Goal: Obtain resource: Obtain resource

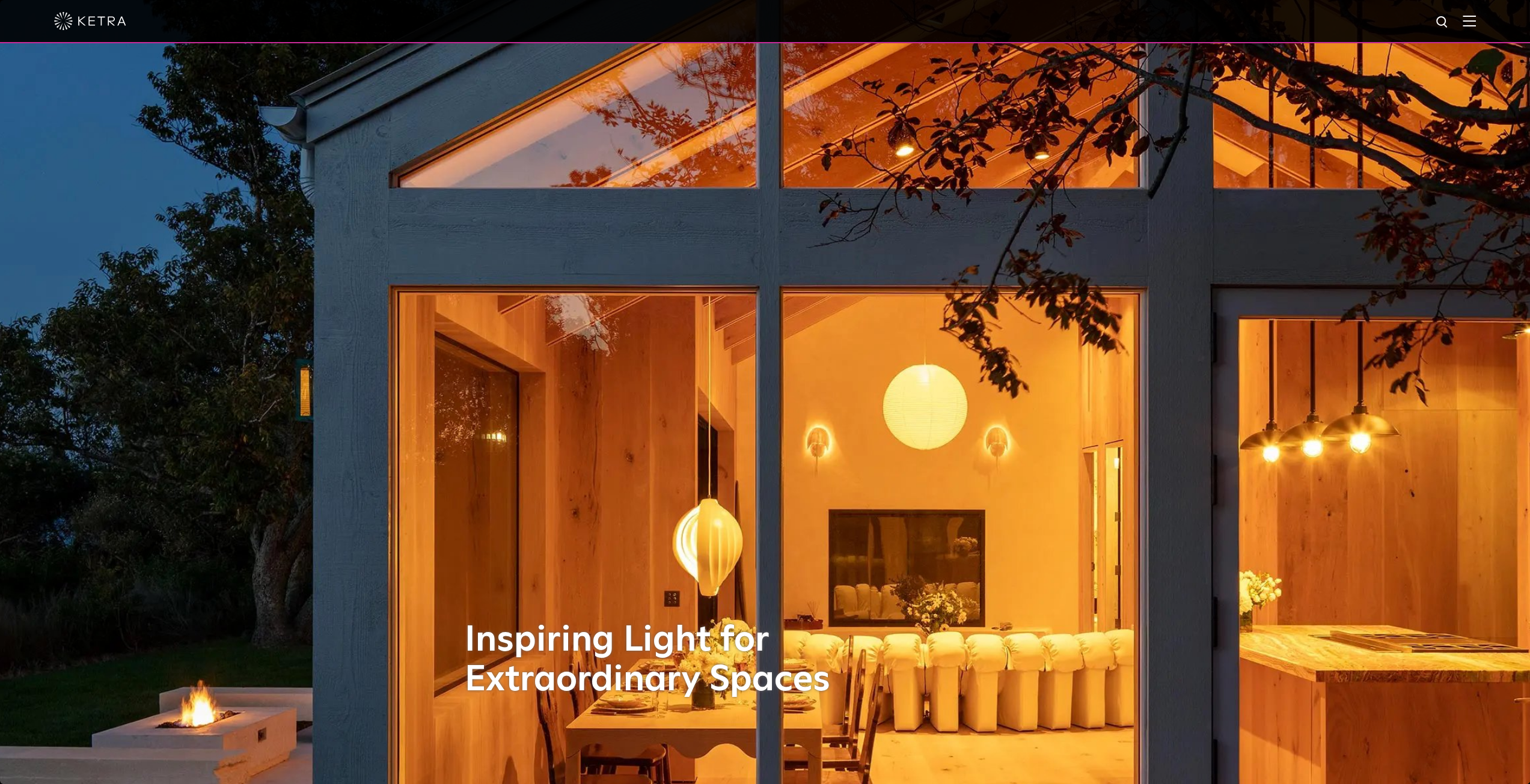
click at [1475, 20] on img at bounding box center [1469, 21] width 13 height 11
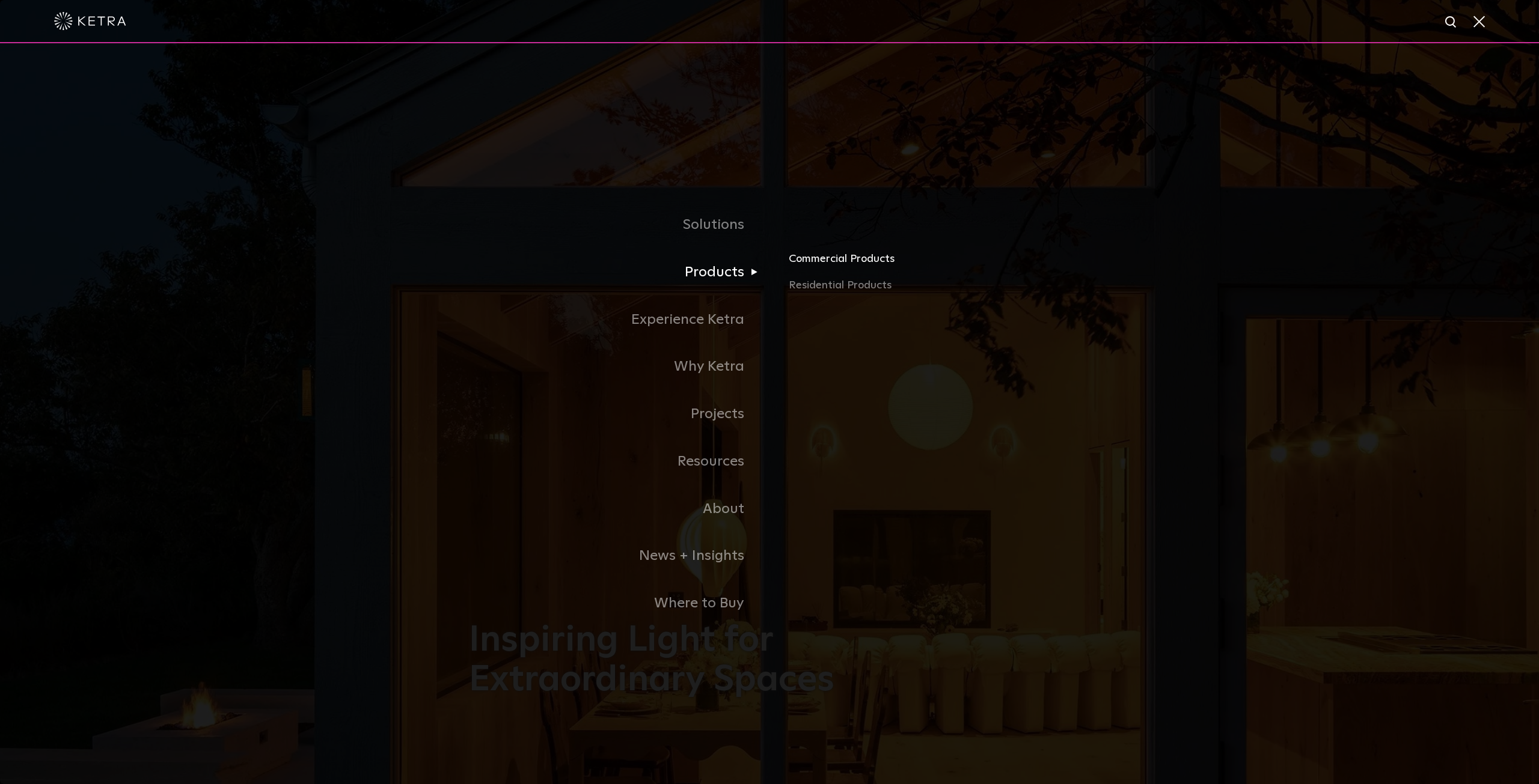
click at [822, 258] on link "Commercial Products" at bounding box center [929, 264] width 281 height 26
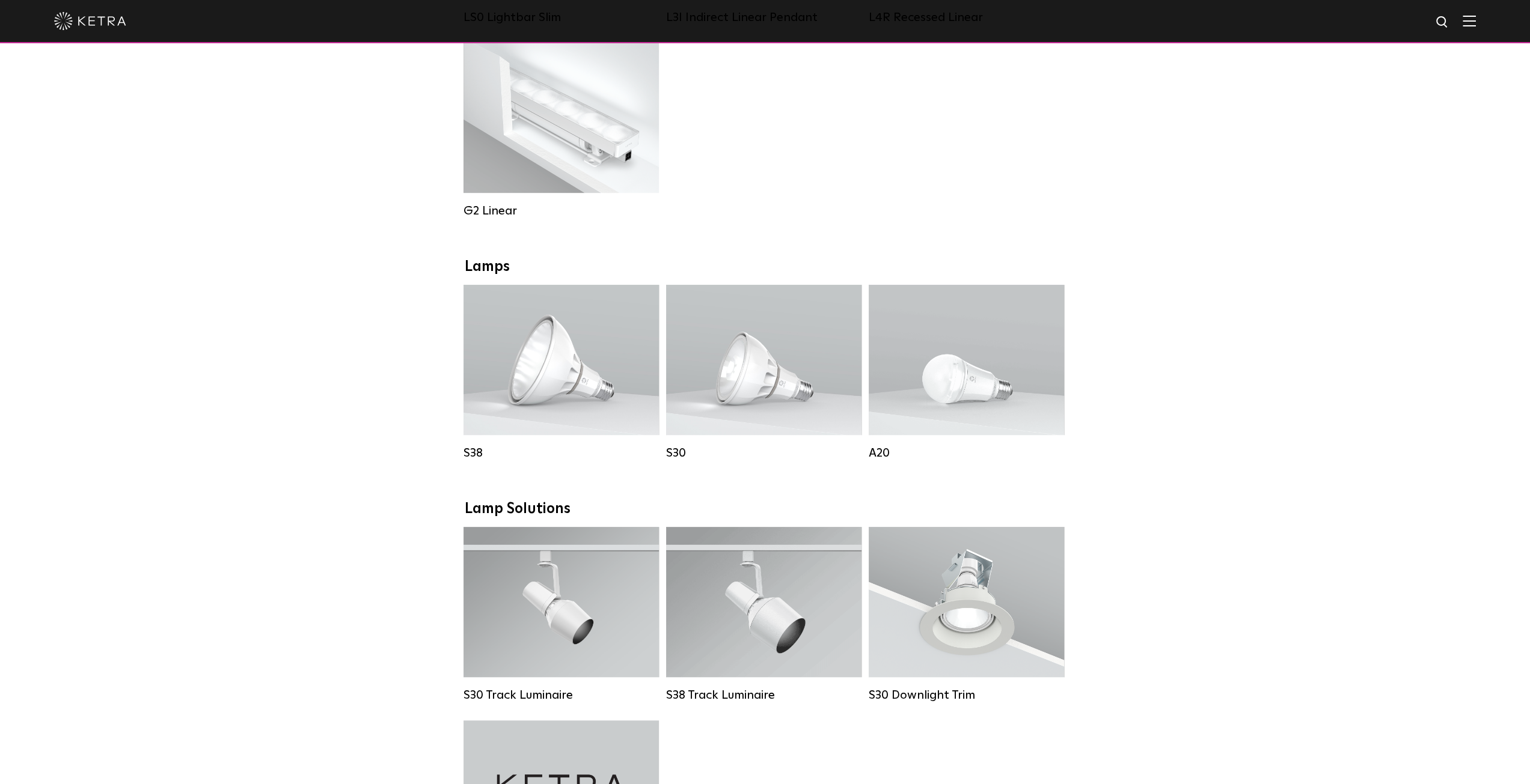
scroll to position [661, 0]
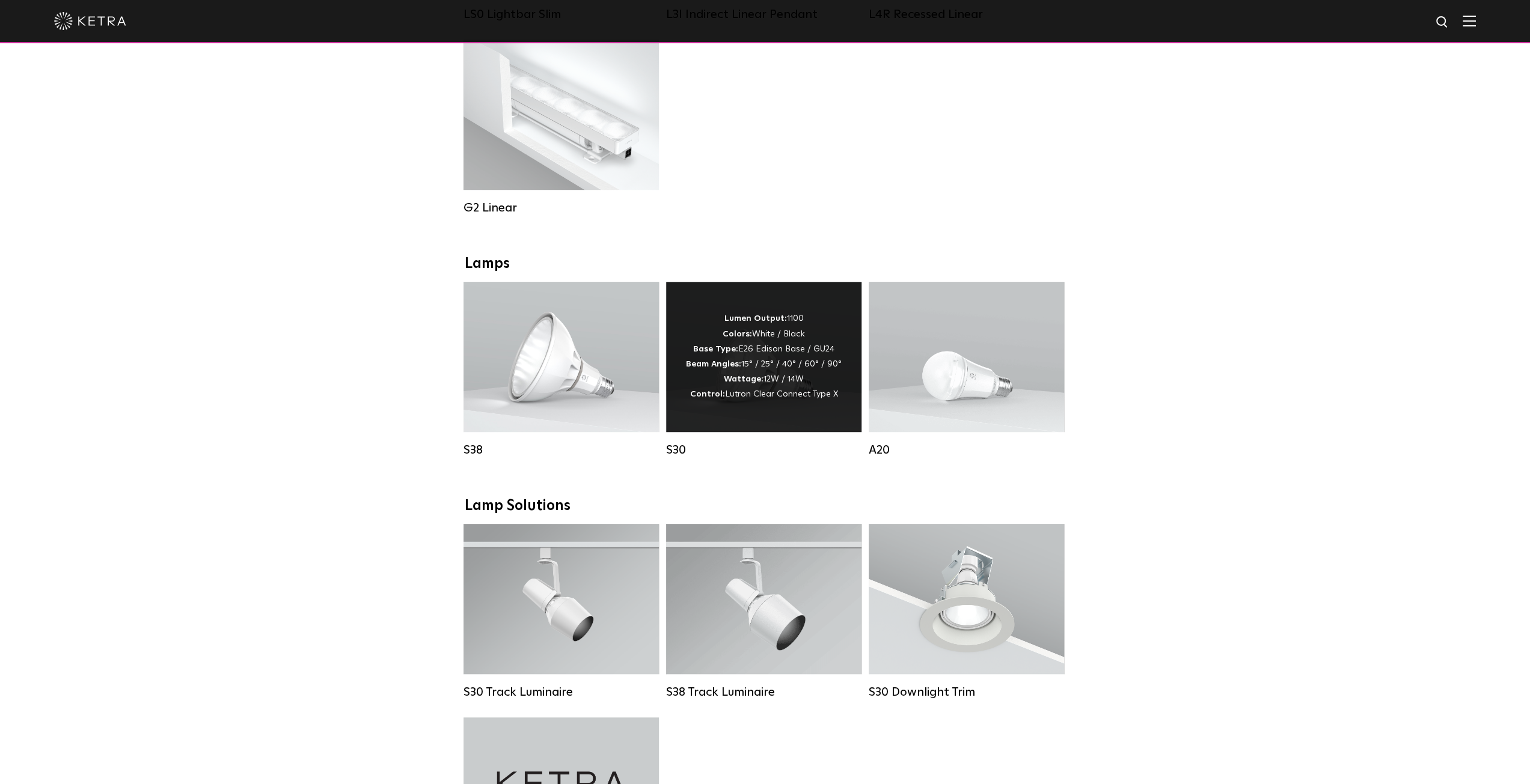
click at [788, 360] on div "Lumen Output: 1100 Colors: White / Black Base Type: E26 Edison Base / GU24 Beam…" at bounding box center [764, 356] width 156 height 91
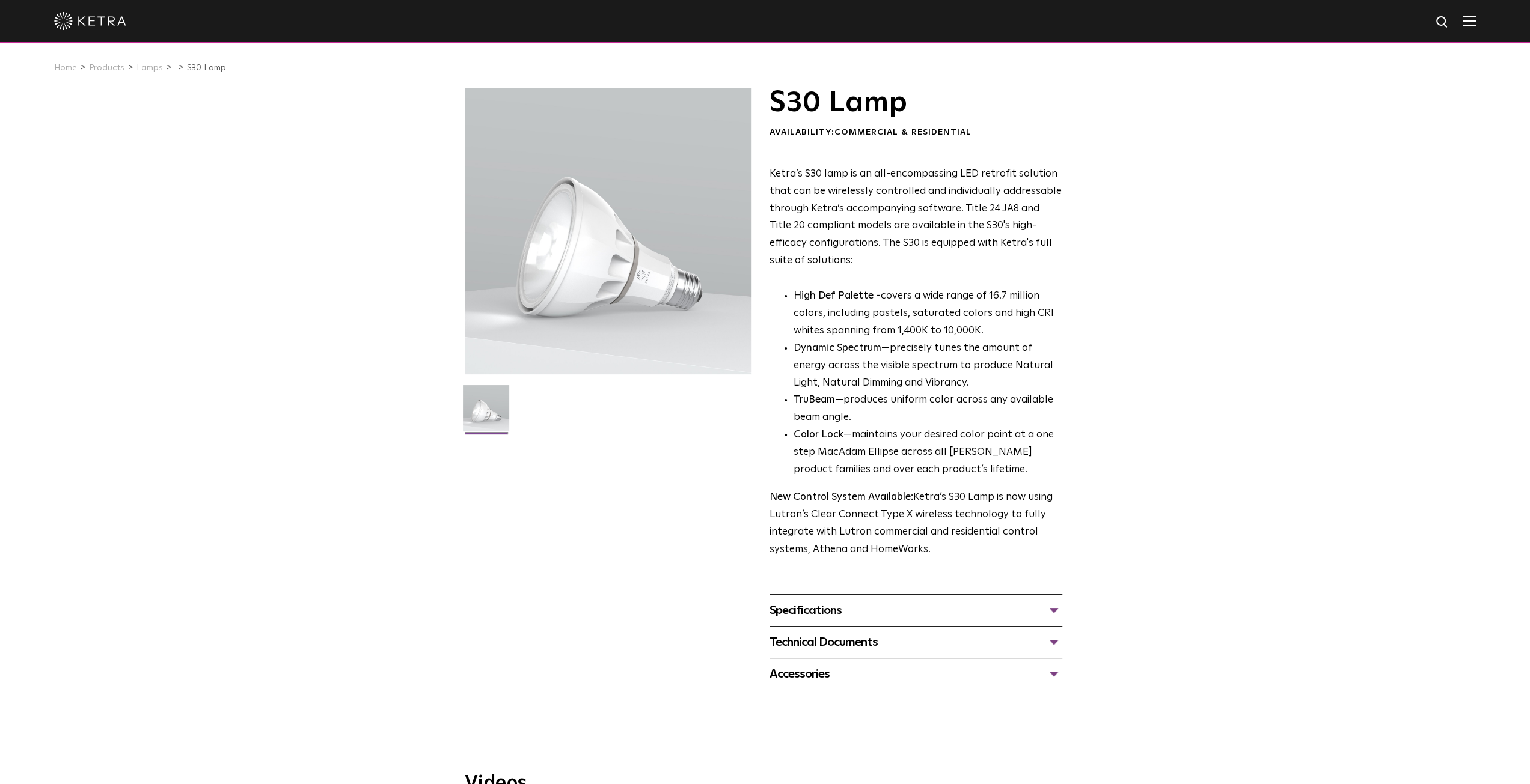
click at [1053, 645] on div "Technical Documents" at bounding box center [916, 642] width 293 height 19
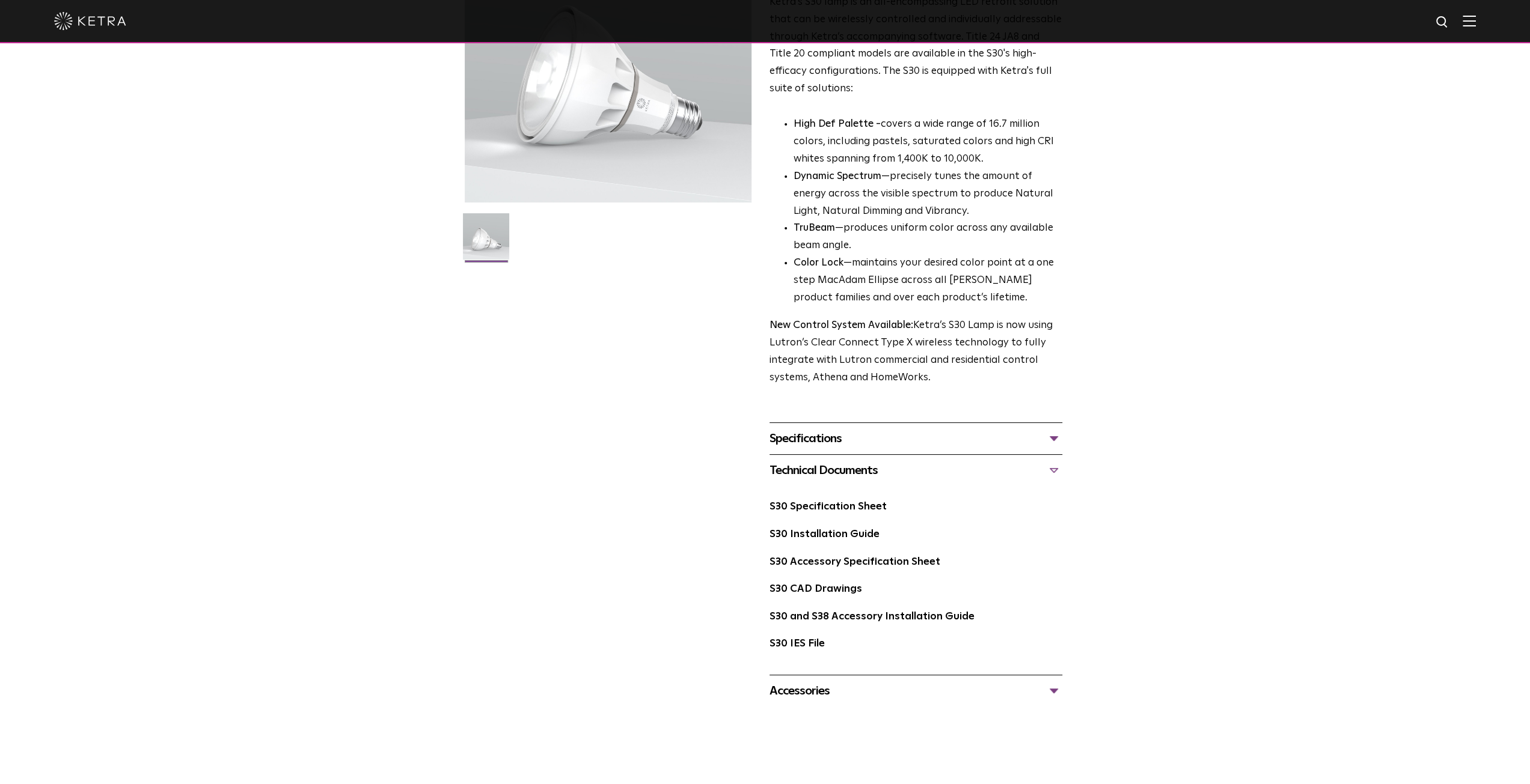
scroll to position [181, 0]
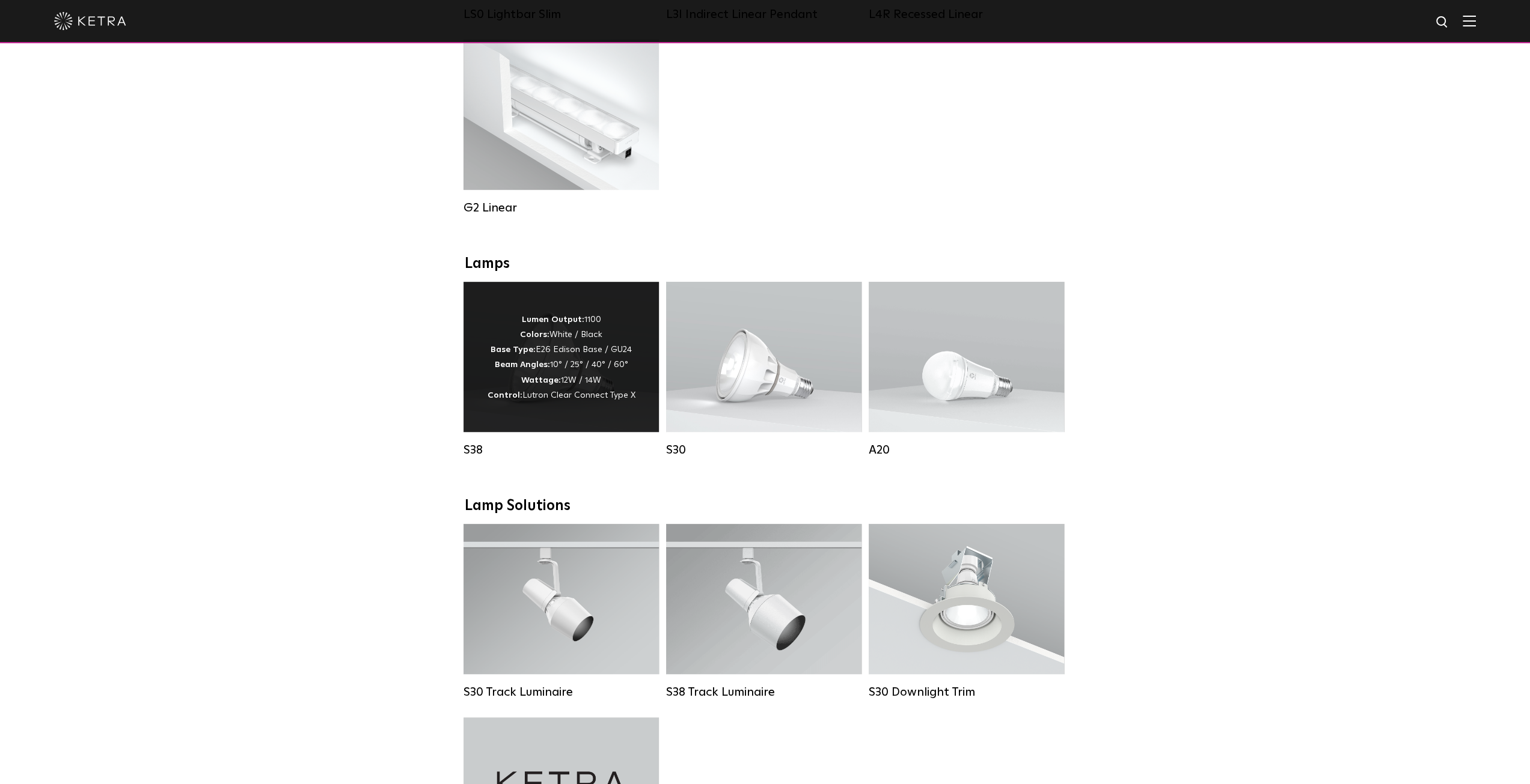
click at [552, 361] on p "Lumen Output: 1100 Colors: White / Black Base Type: E26 Edison Base / GU24 Beam…" at bounding box center [561, 357] width 148 height 91
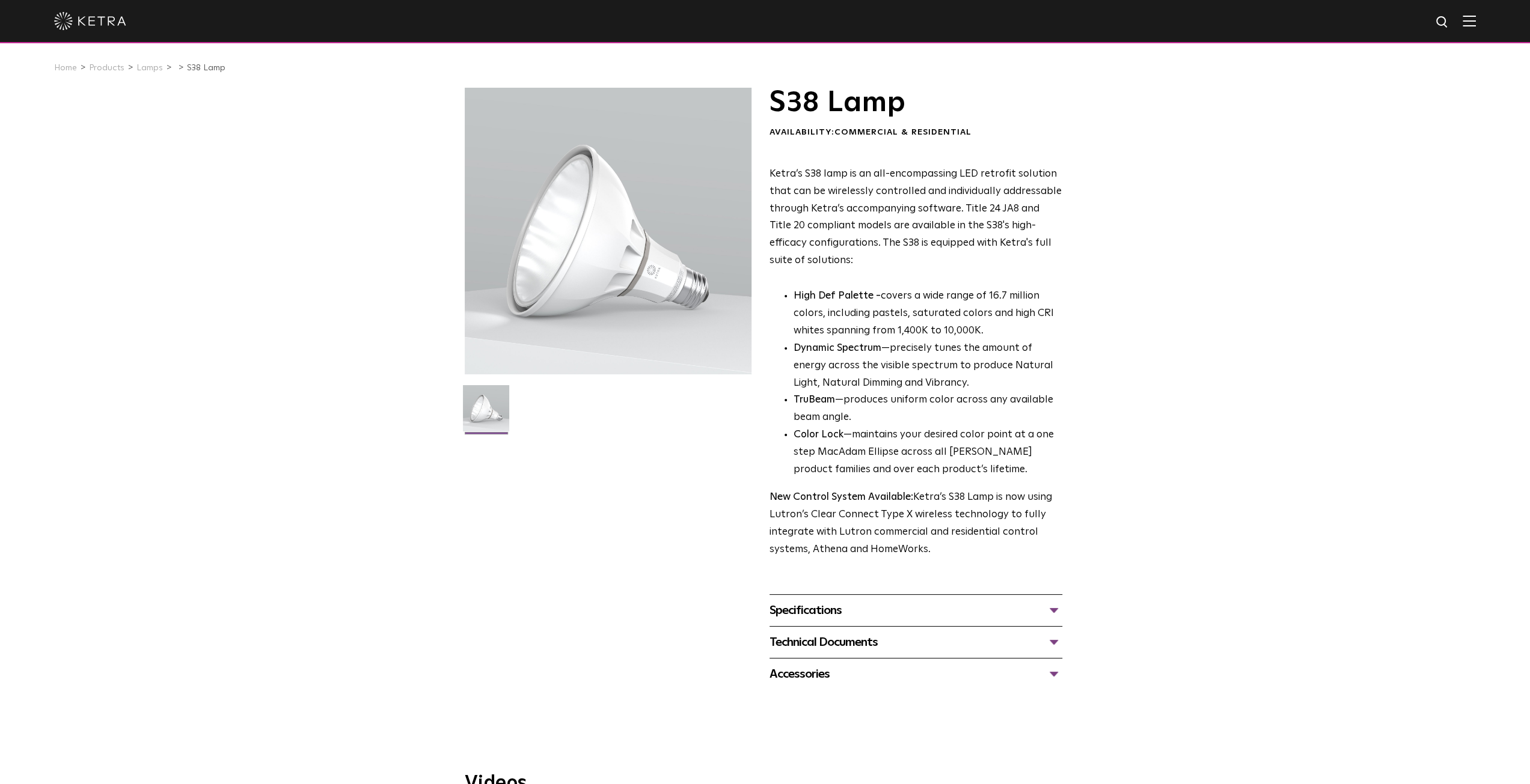
click at [1056, 642] on div "Technical Documents" at bounding box center [916, 642] width 293 height 19
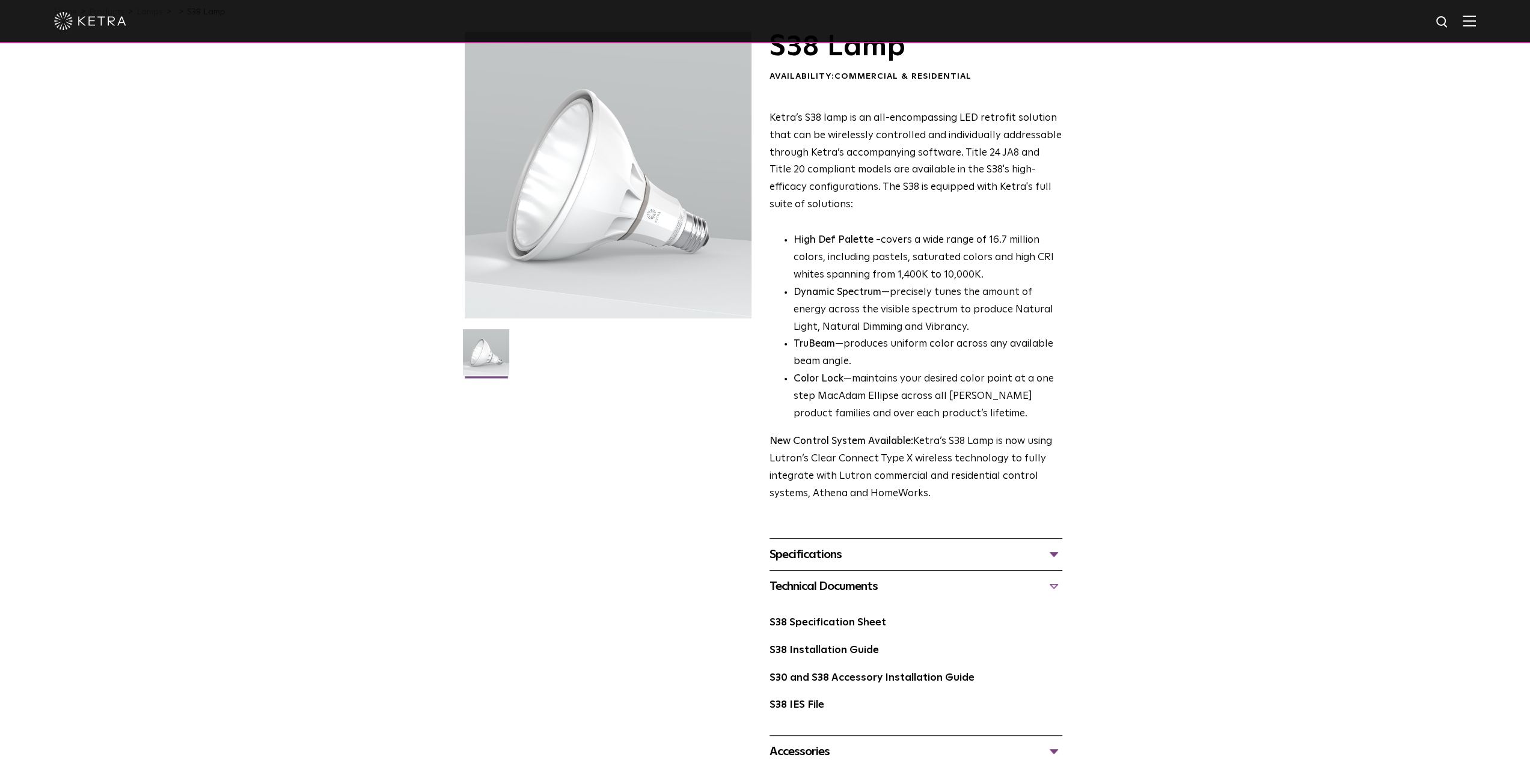
scroll to position [120, 0]
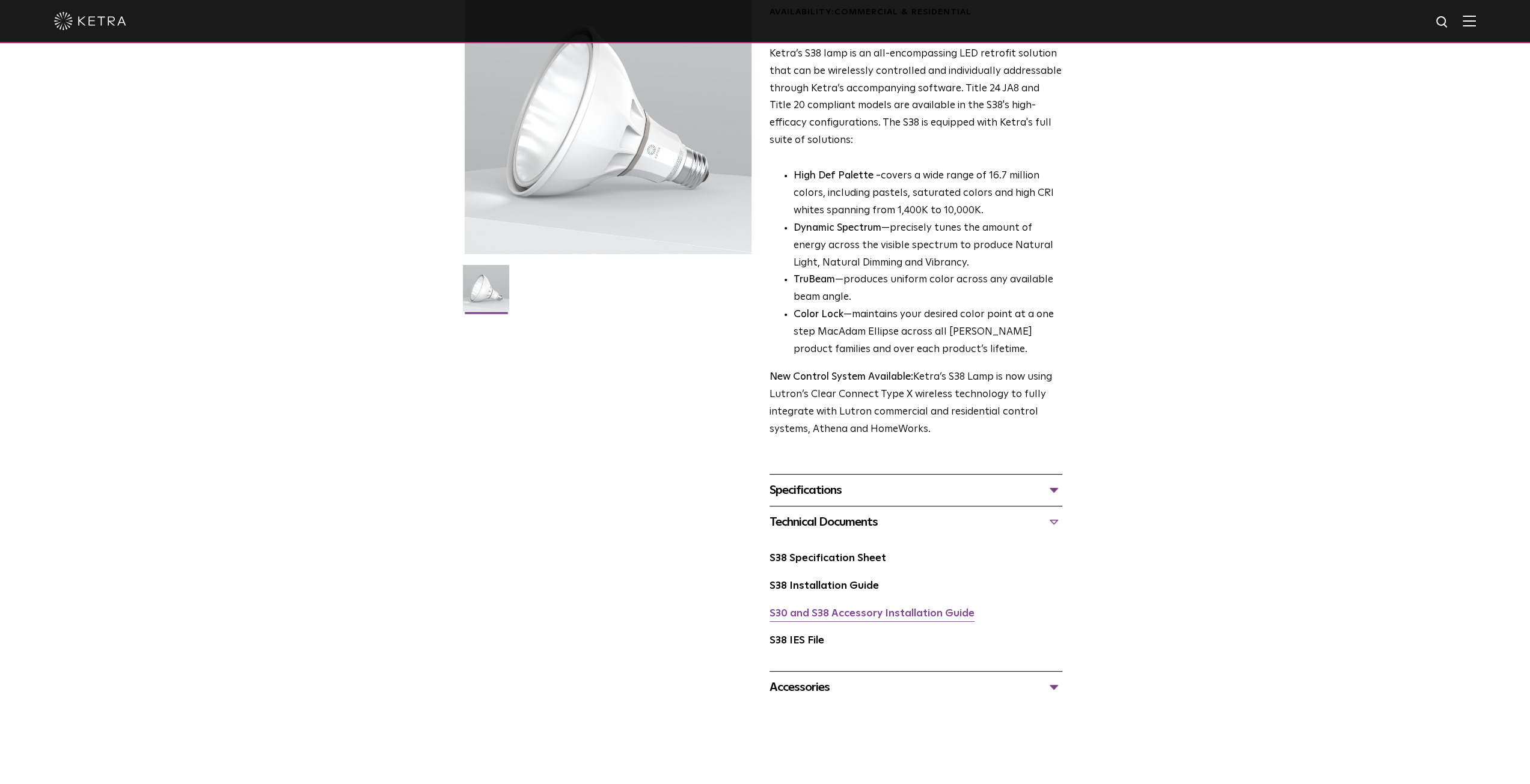
click at [891, 616] on link "S30 and S38 Accessory Installation Guide" at bounding box center [872, 614] width 205 height 10
click at [863, 562] on link "S38 Specification Sheet" at bounding box center [828, 558] width 117 height 10
